Goal: Transaction & Acquisition: Purchase product/service

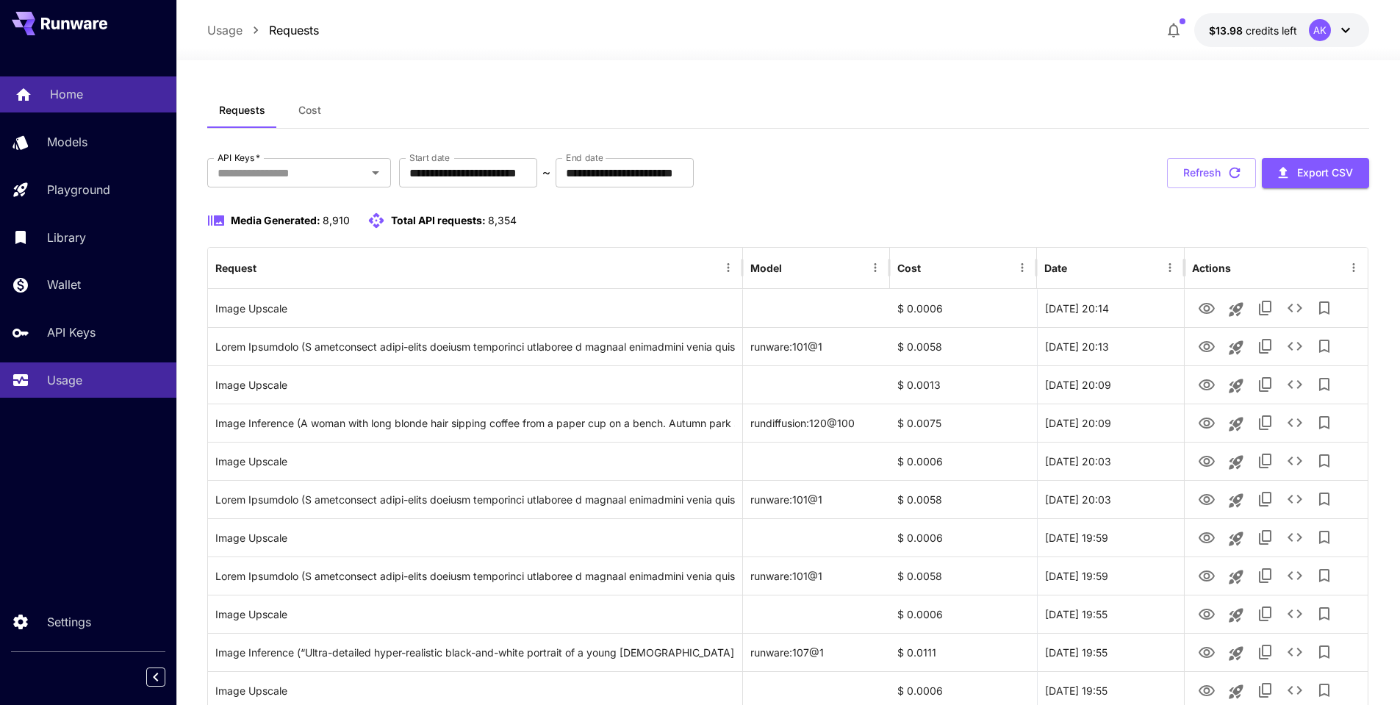
click at [73, 90] on p "Home" at bounding box center [66, 94] width 33 height 18
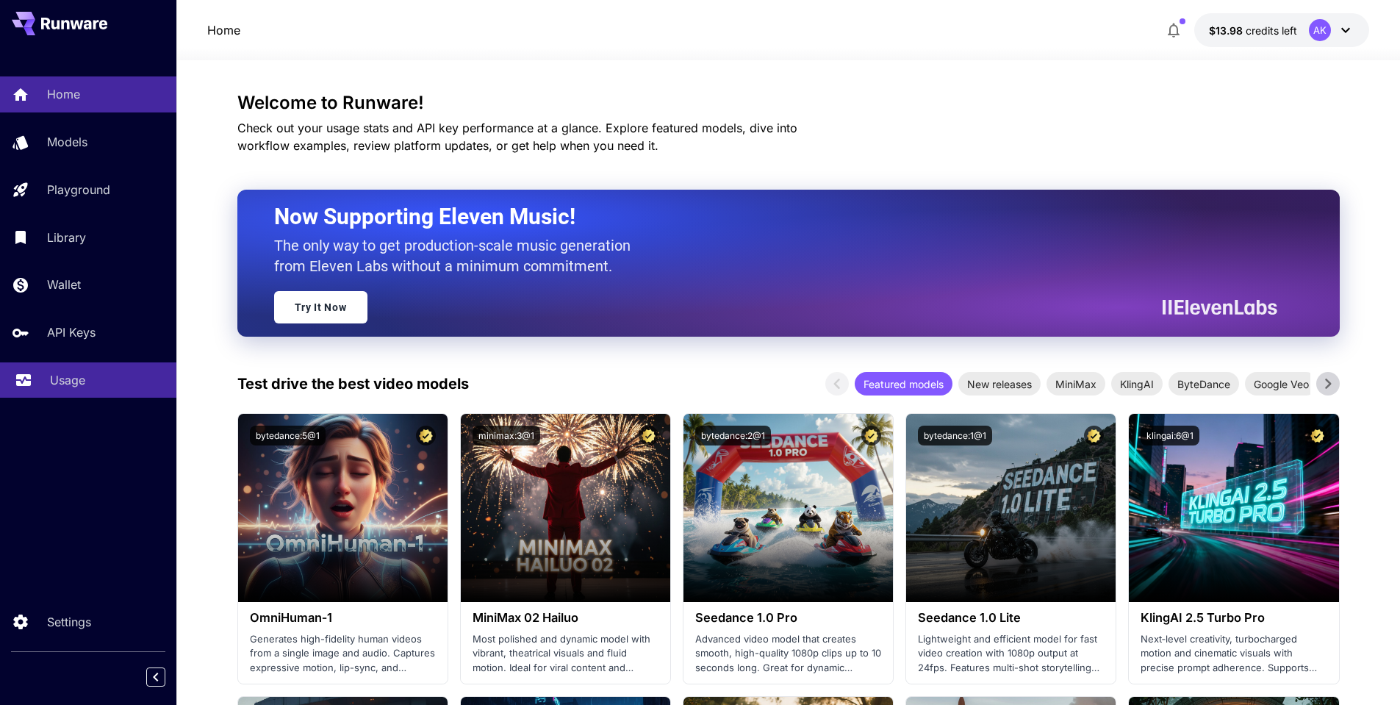
click at [75, 382] on p "Usage" at bounding box center [67, 380] width 35 height 18
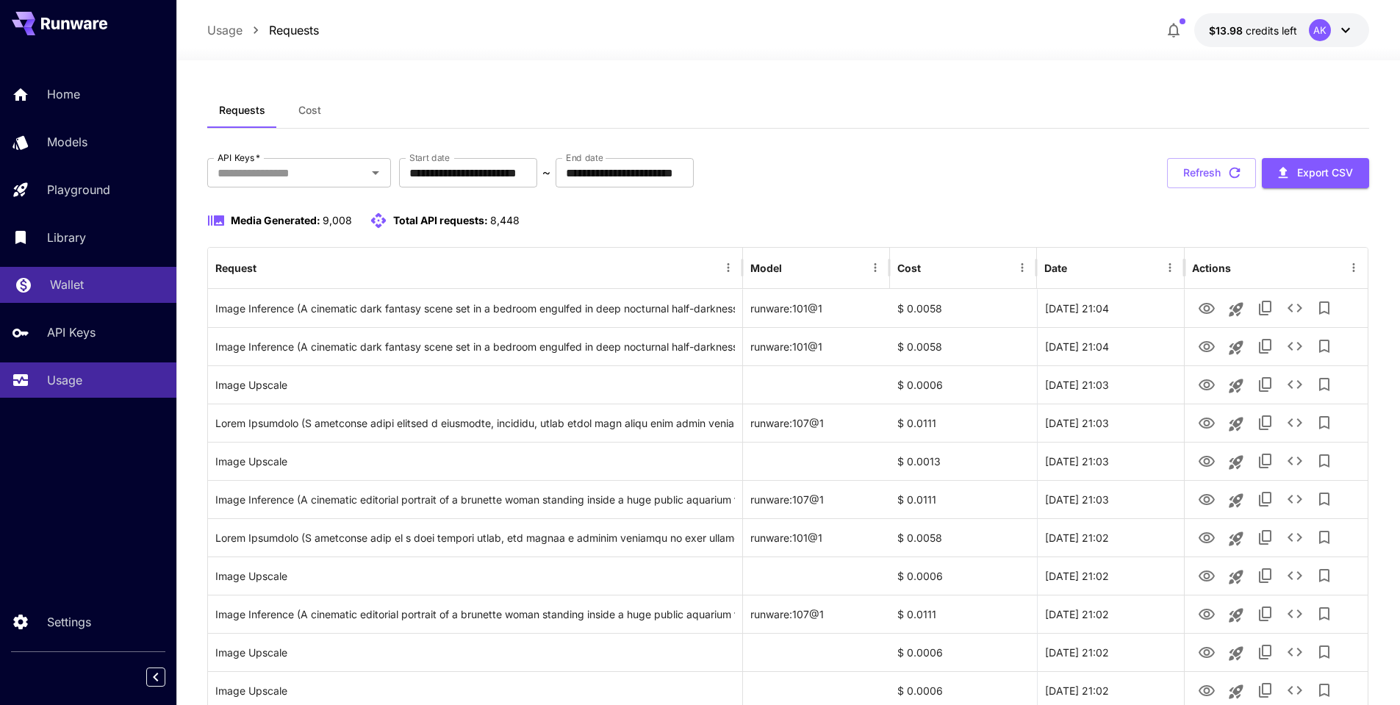
click at [71, 285] on p "Wallet" at bounding box center [67, 285] width 34 height 18
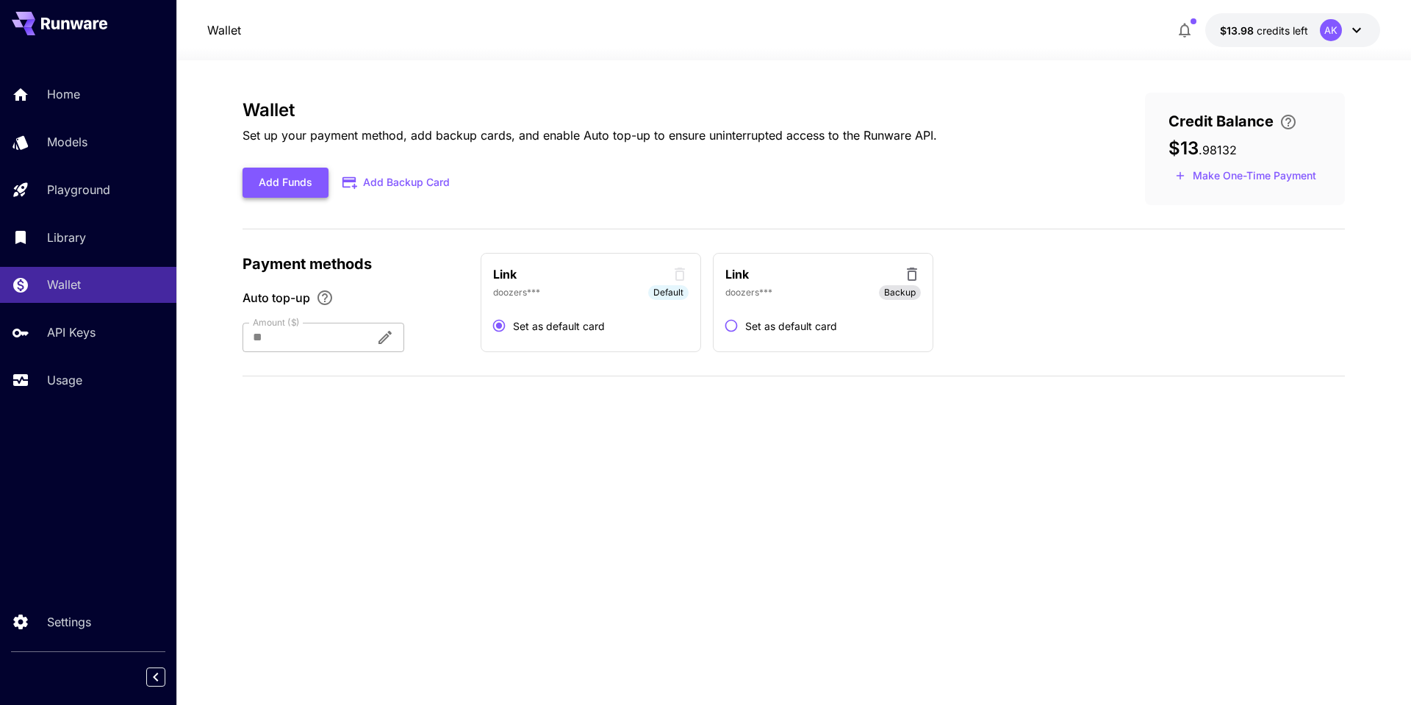
click at [285, 182] on button "Add Funds" at bounding box center [286, 183] width 86 height 30
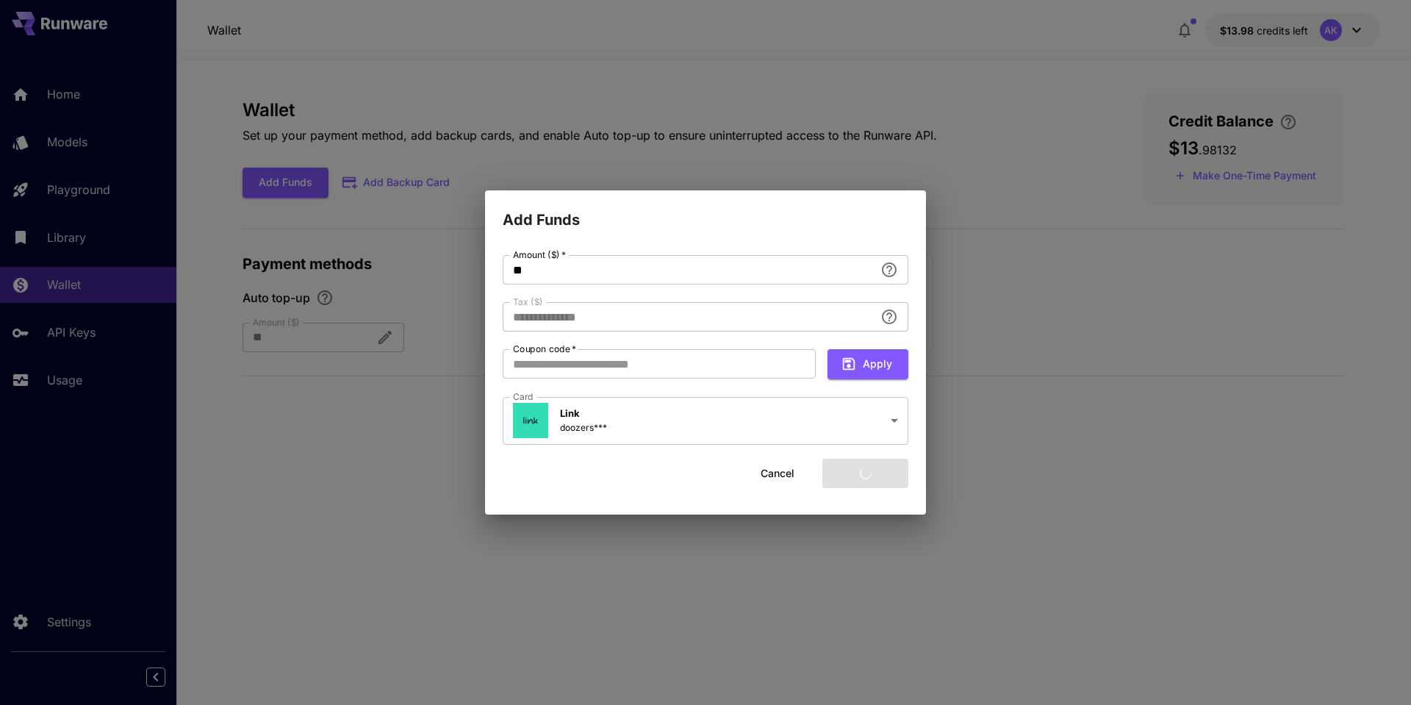
type input "****"
click at [865, 474] on button "Add funds" at bounding box center [866, 474] width 86 height 30
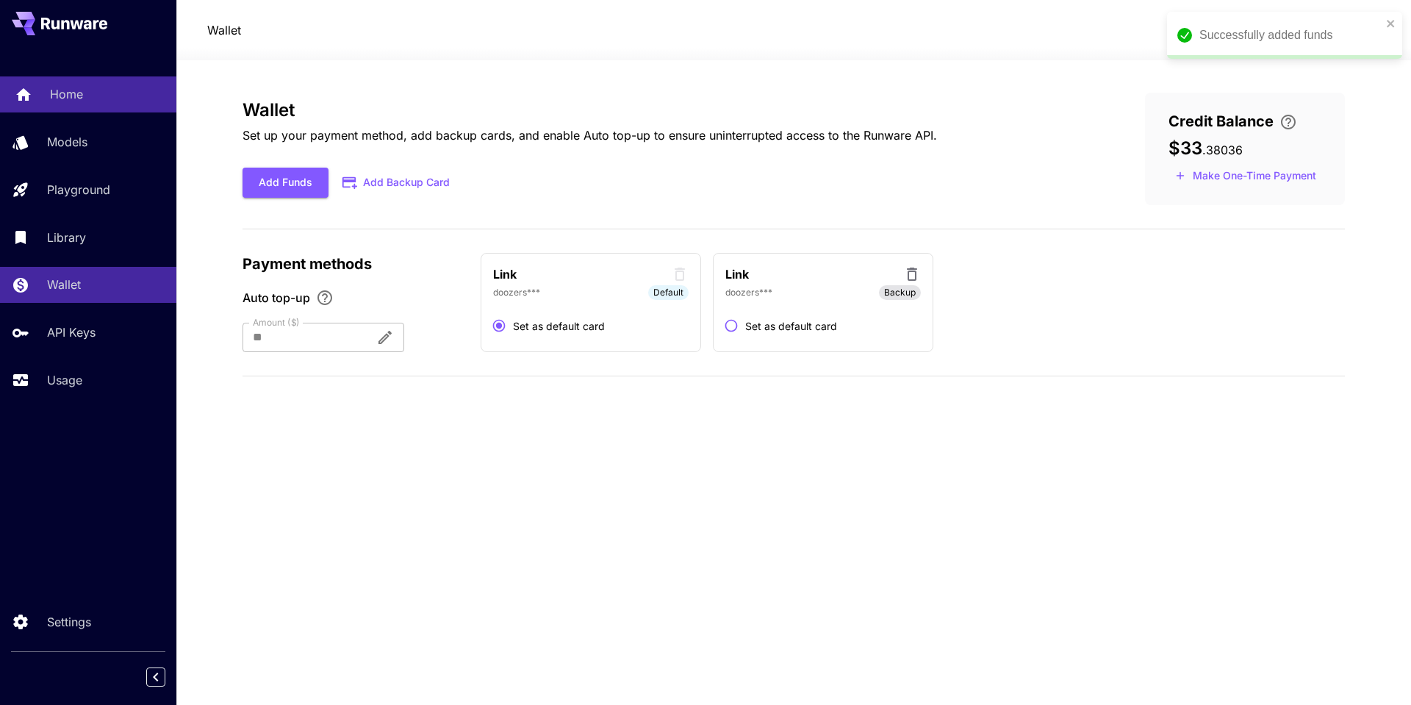
click at [72, 95] on p "Home" at bounding box center [66, 94] width 33 height 18
